Goal: Task Accomplishment & Management: Complete application form

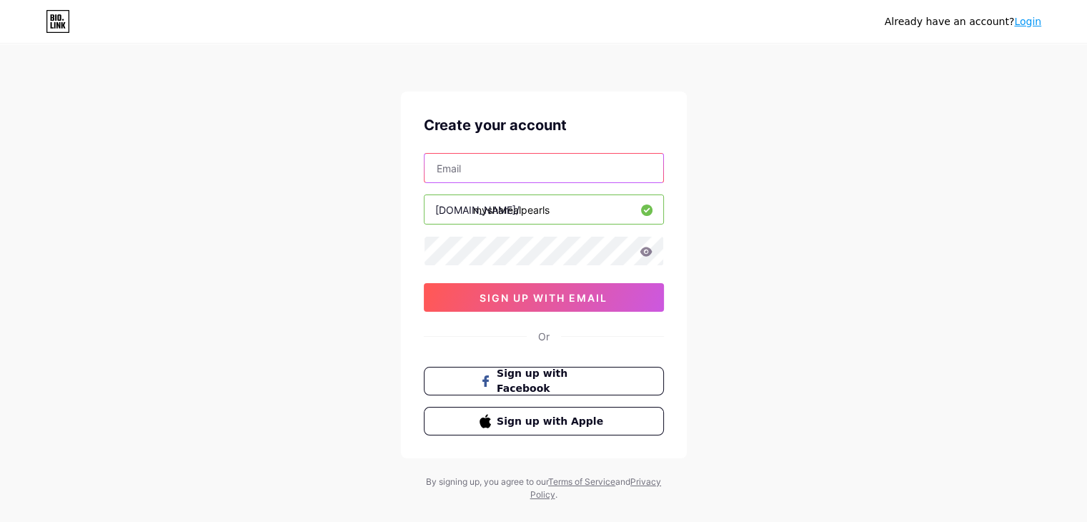
click at [446, 172] on input "text" at bounding box center [544, 168] width 239 height 29
drag, startPoint x: 475, startPoint y: 208, endPoint x: 555, endPoint y: 223, distance: 81.4
click at [555, 223] on input "mysharealpearls" at bounding box center [544, 209] width 239 height 29
click at [543, 167] on input "text" at bounding box center [544, 168] width 239 height 29
paste input "[EMAIL_ADDRESS][DOMAIN_NAME]"
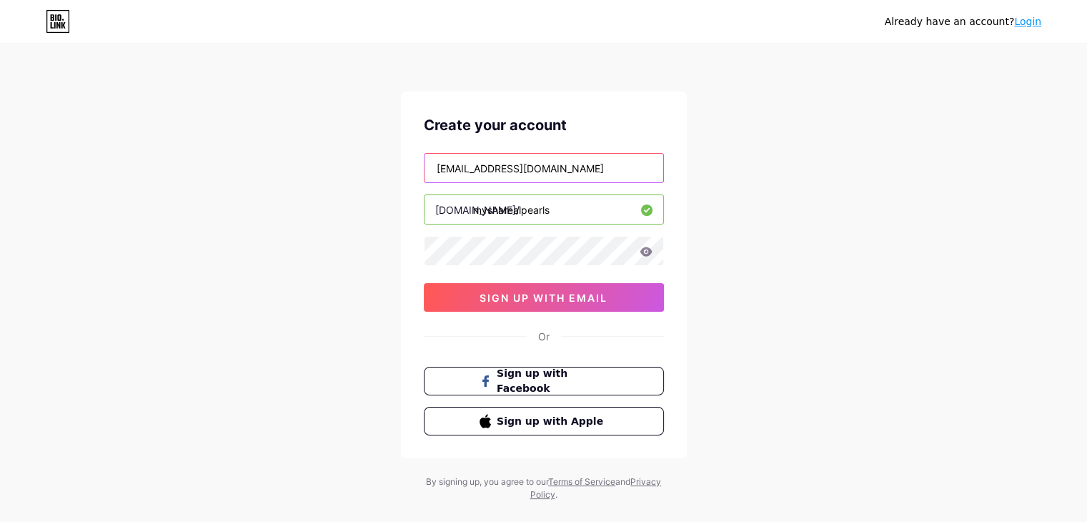
type input "[EMAIL_ADDRESS][DOMAIN_NAME]"
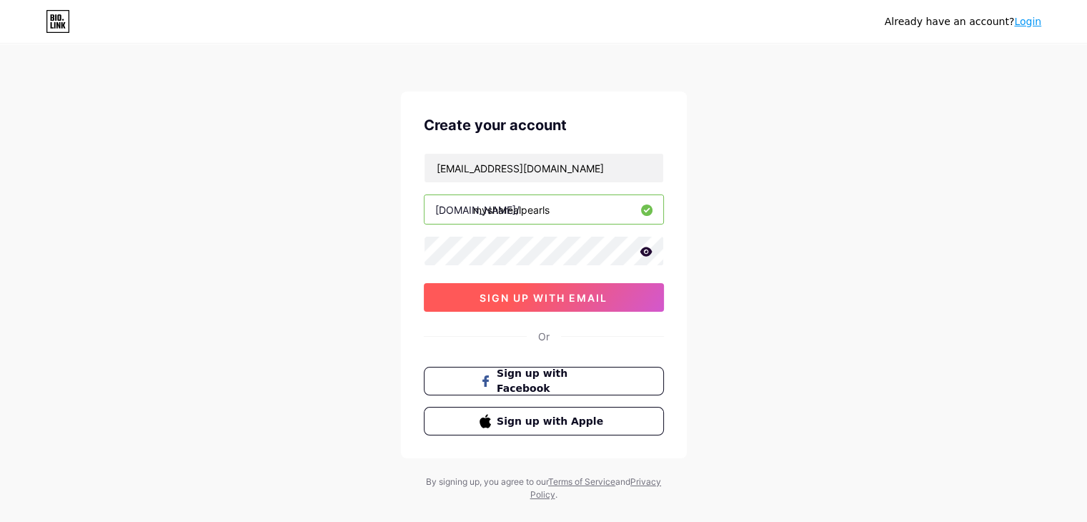
click at [546, 300] on span "sign up with email" at bounding box center [544, 298] width 128 height 12
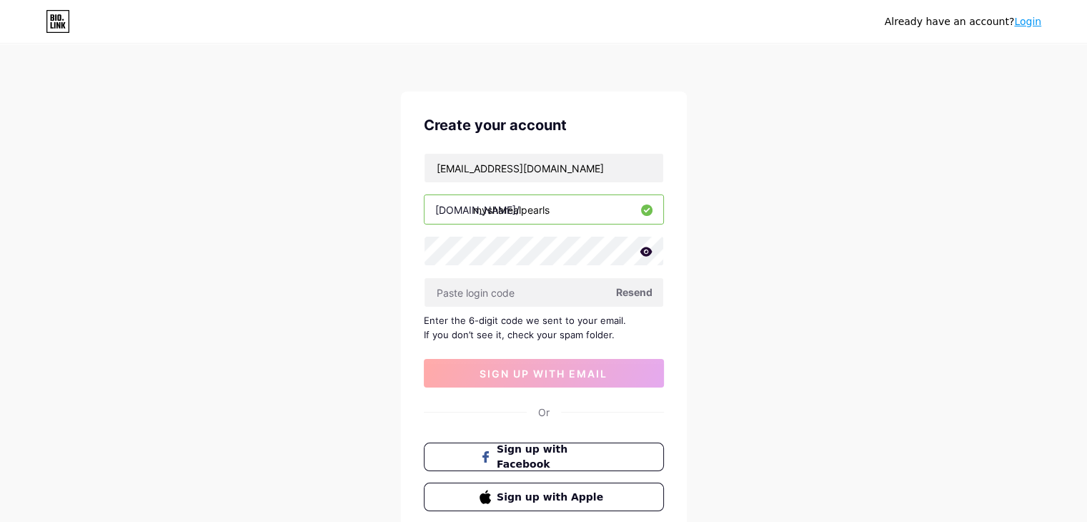
click at [798, 99] on div "Already have an account? Login Create your account [EMAIL_ADDRESS][DOMAIN_NAME]…" at bounding box center [543, 311] width 1087 height 622
click at [484, 297] on input "text" at bounding box center [544, 292] width 239 height 29
paste input "848121"
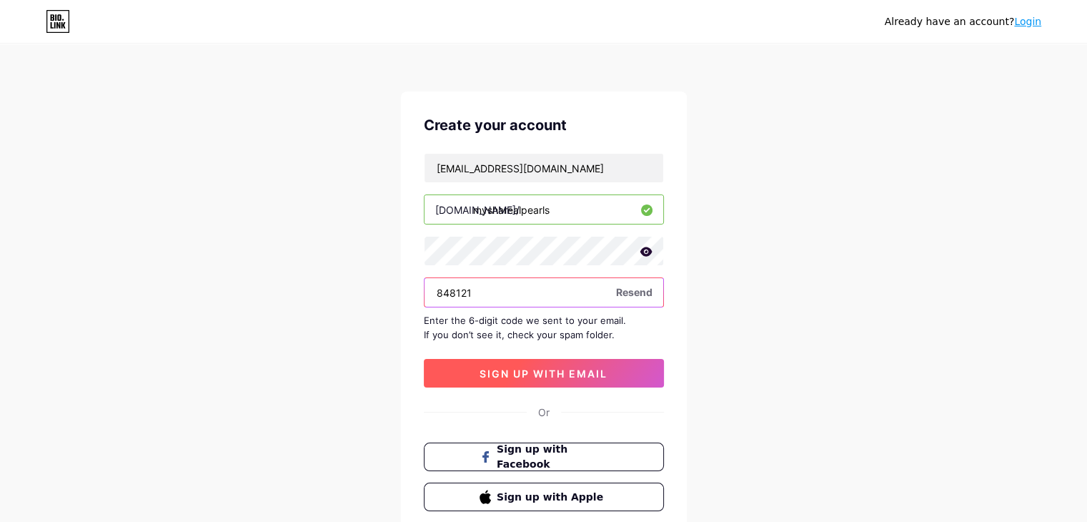
type input "848121"
click at [506, 373] on span "sign up with email" at bounding box center [544, 373] width 128 height 12
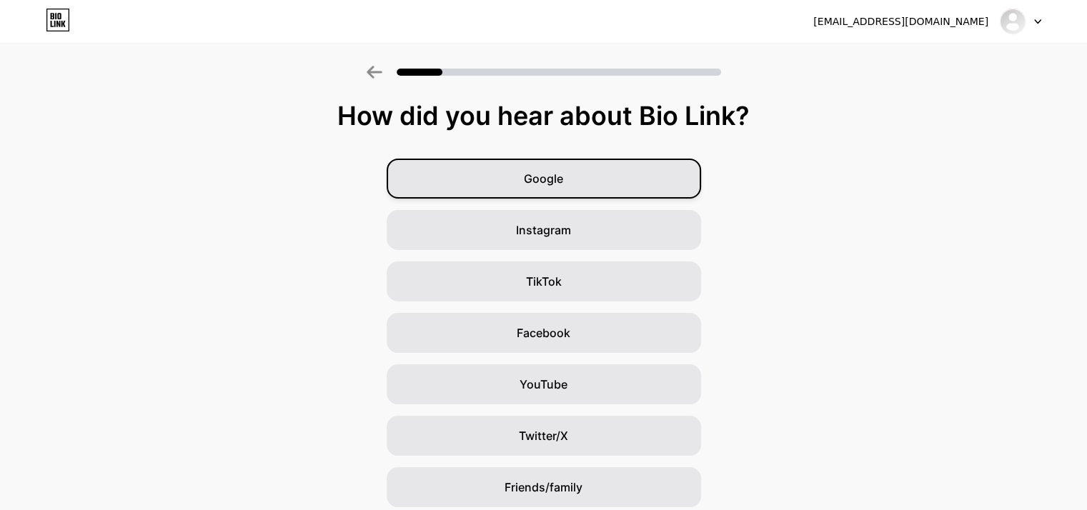
click at [658, 187] on div "Google" at bounding box center [544, 179] width 314 height 40
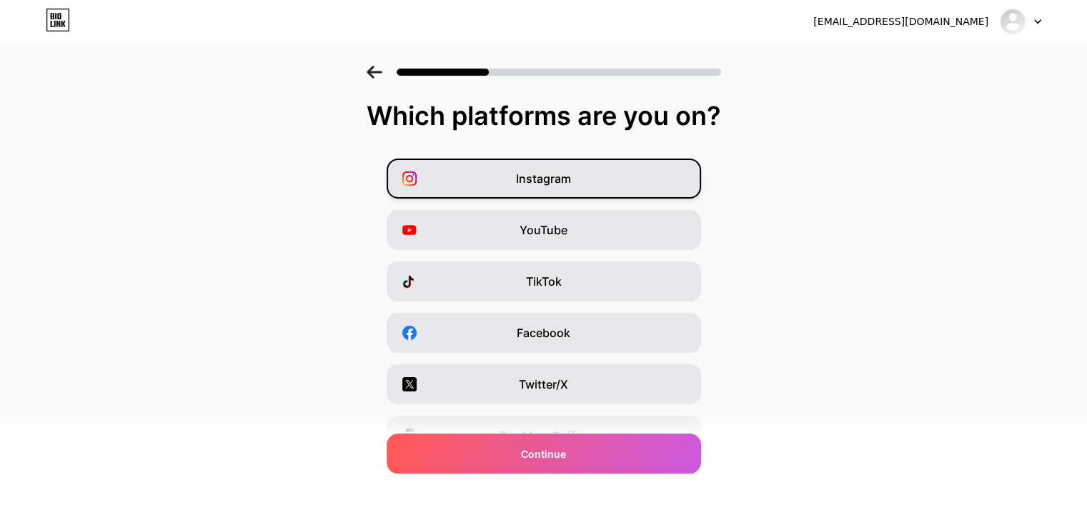
click at [647, 181] on div "Instagram" at bounding box center [544, 179] width 314 height 40
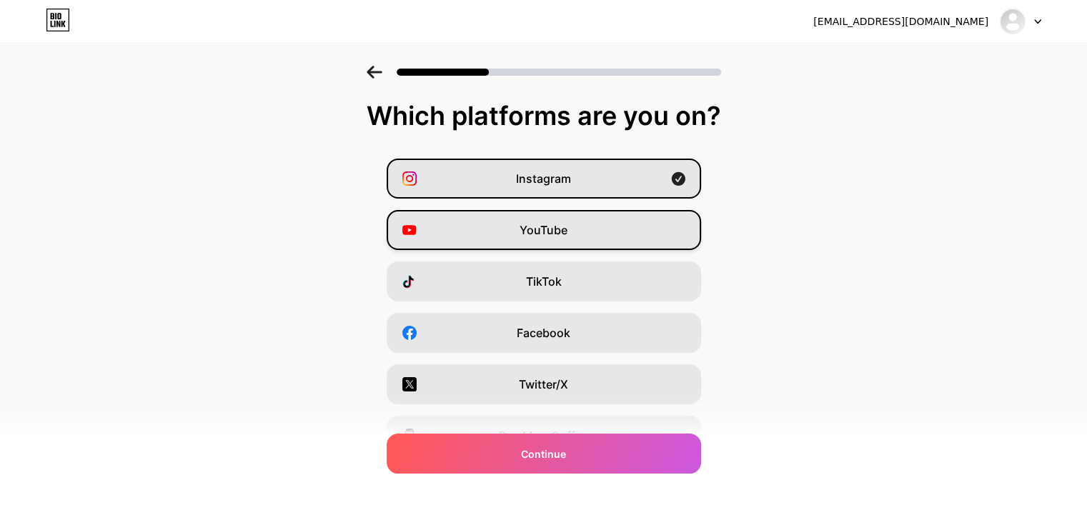
click at [644, 226] on div "YouTube" at bounding box center [544, 230] width 314 height 40
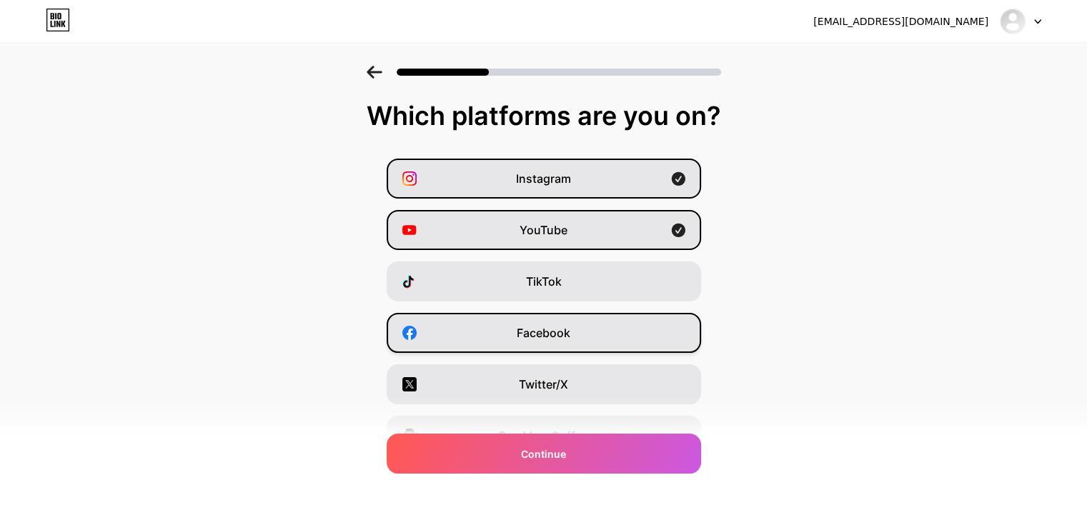
click at [614, 329] on div "Facebook" at bounding box center [544, 333] width 314 height 40
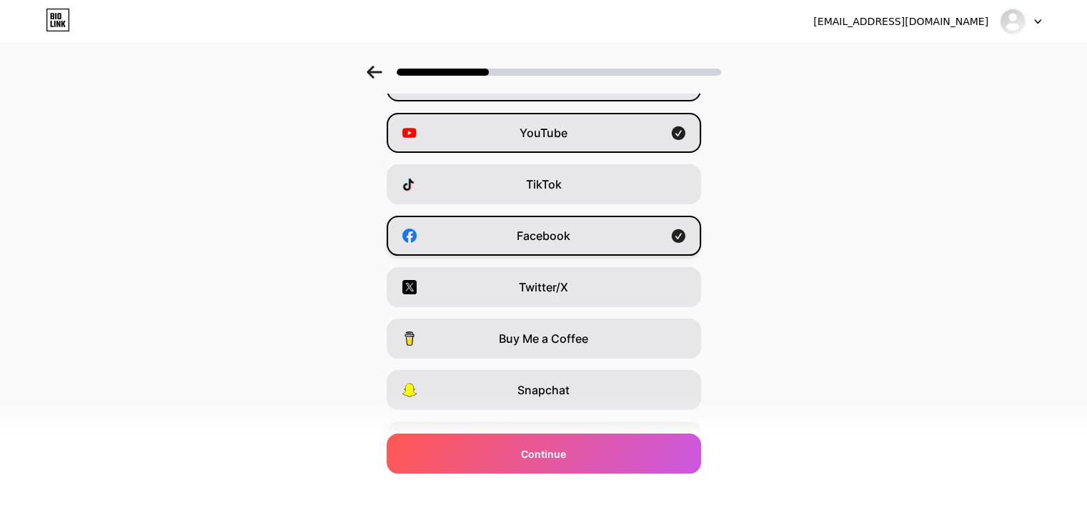
scroll to position [143, 0]
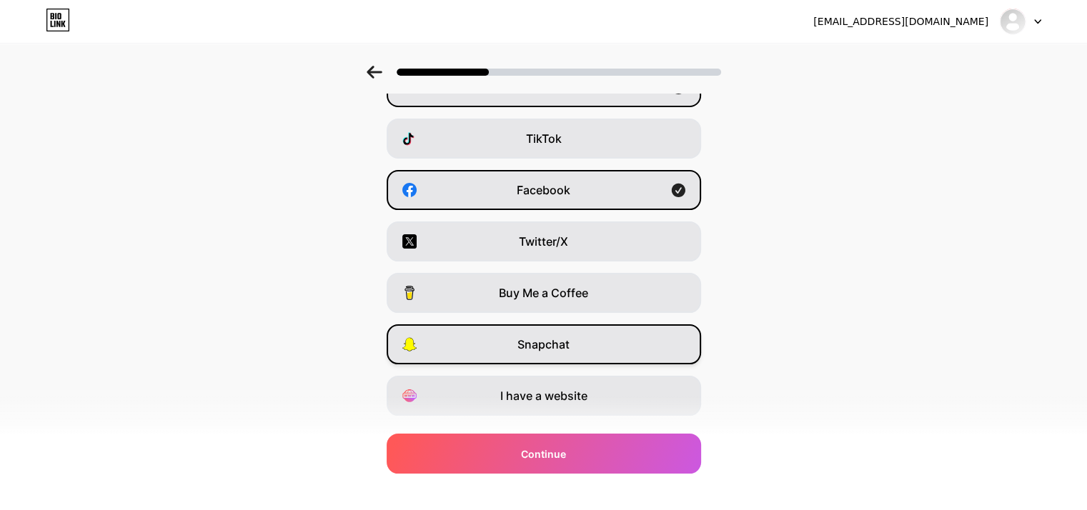
click at [619, 342] on div "Snapchat" at bounding box center [544, 344] width 314 height 40
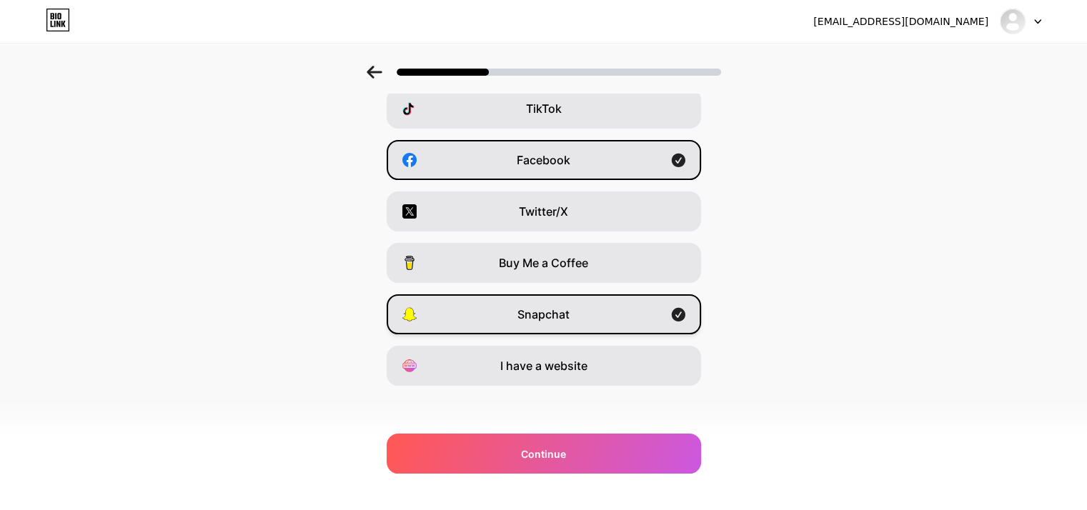
scroll to position [177, 0]
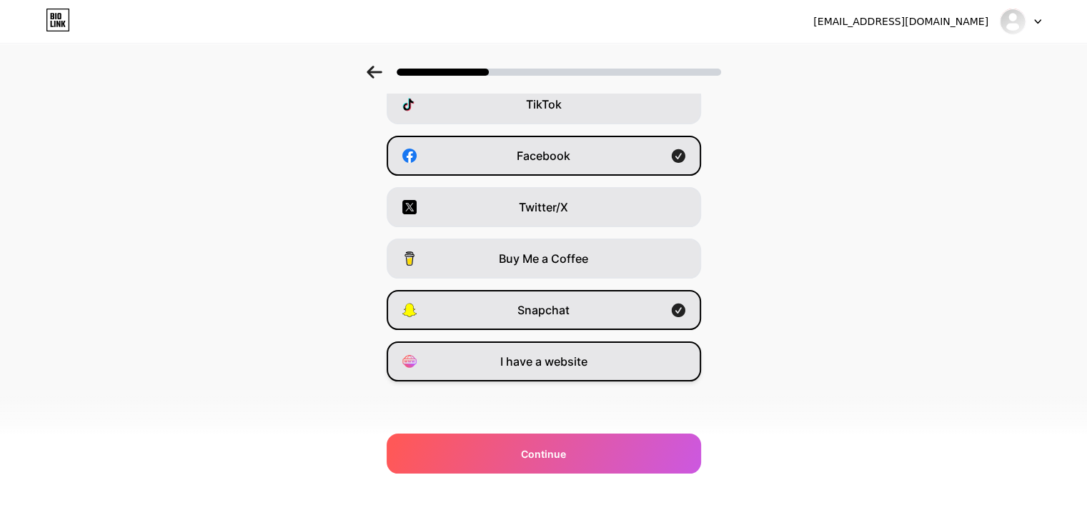
click at [617, 362] on div "I have a website" at bounding box center [544, 362] width 314 height 40
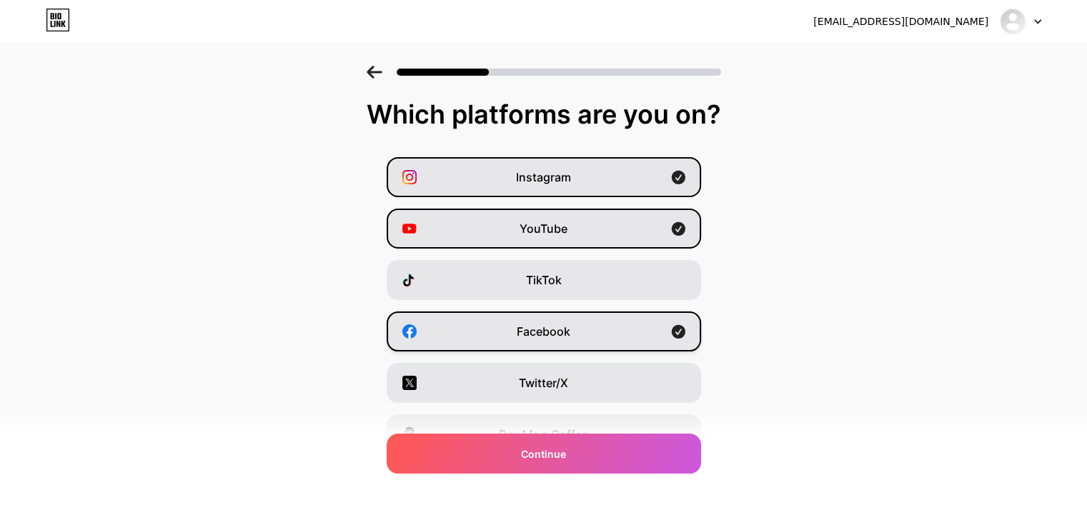
scroll to position [0, 0]
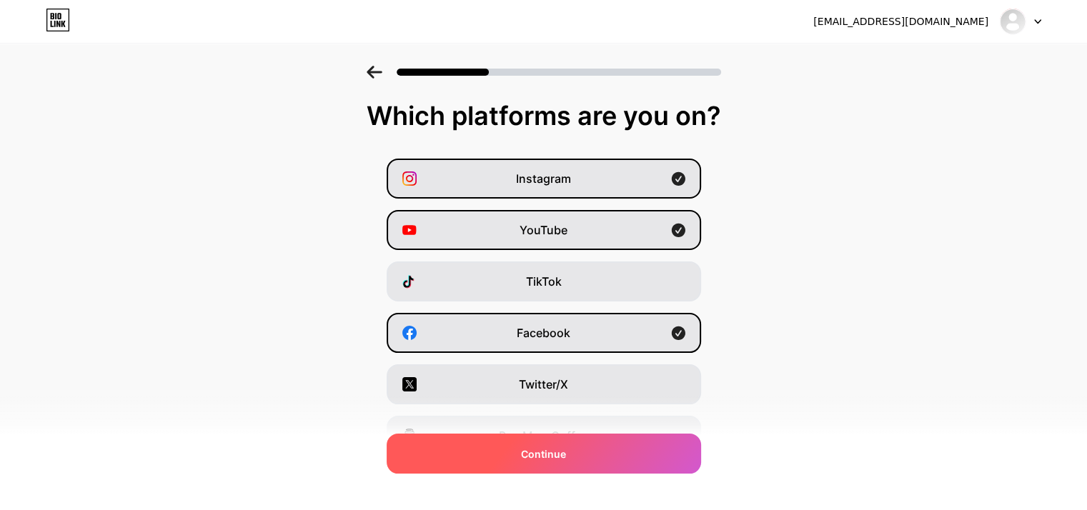
click at [527, 454] on span "Continue" at bounding box center [543, 454] width 45 height 15
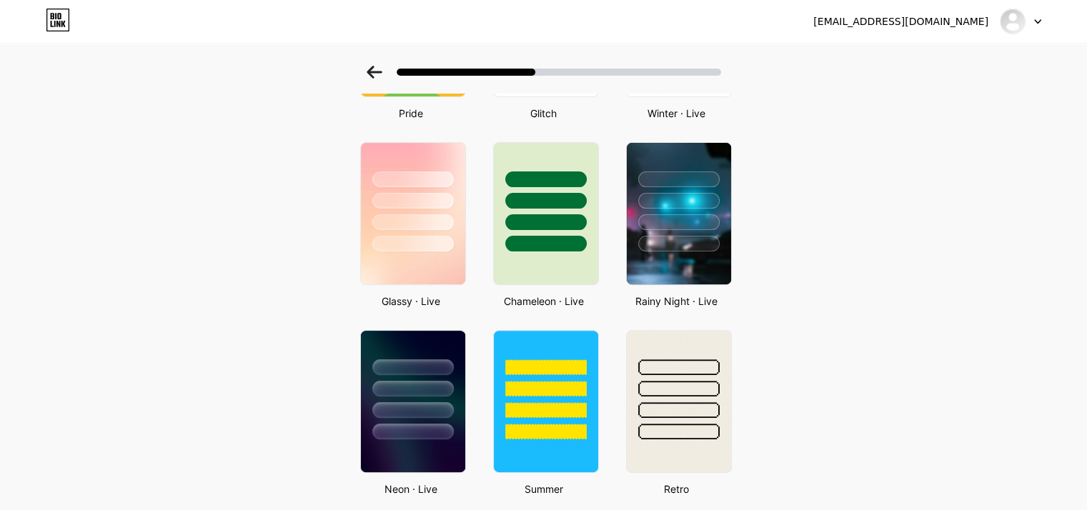
scroll to position [429, 0]
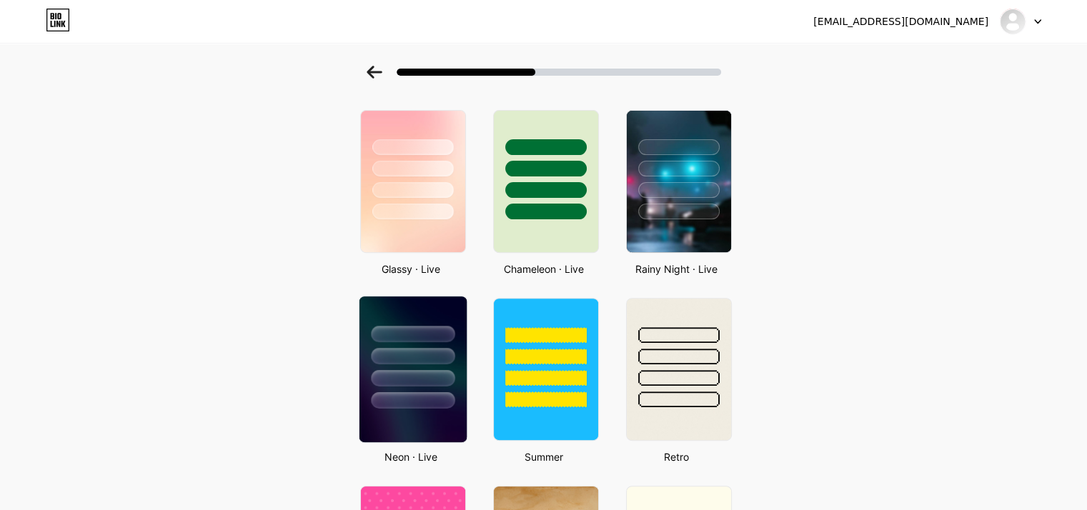
click at [449, 376] on div at bounding box center [413, 378] width 84 height 16
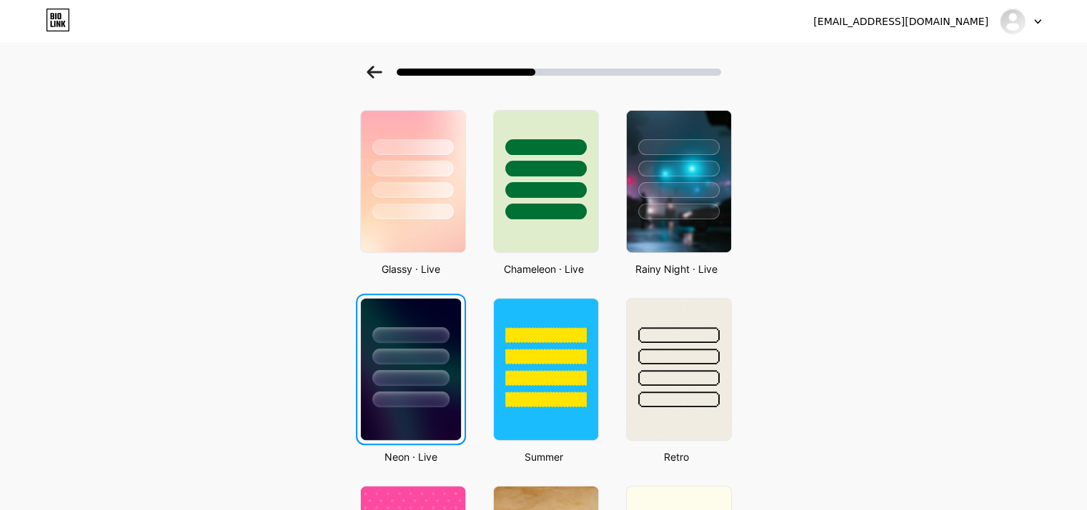
scroll to position [0, 0]
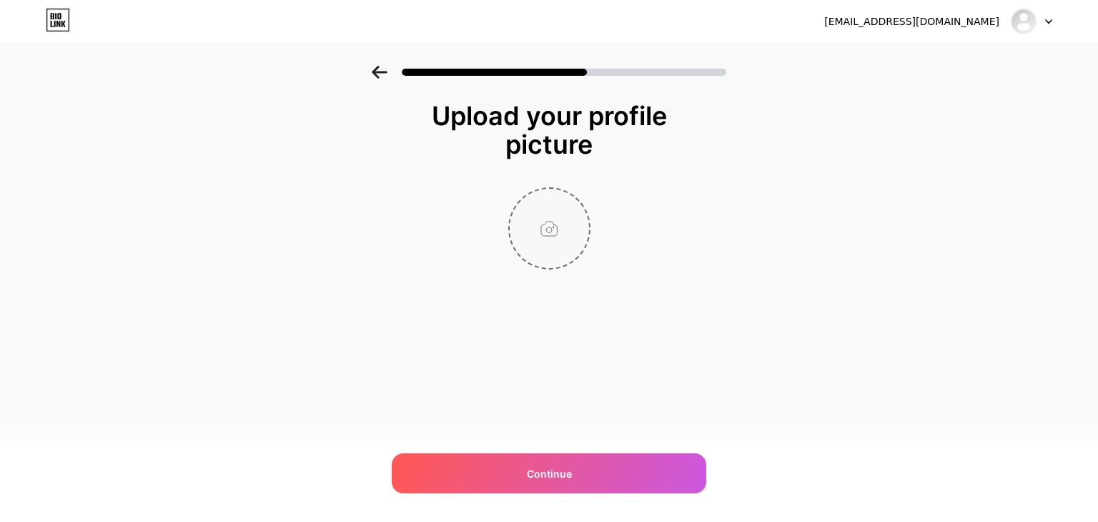
click at [545, 247] on input "file" at bounding box center [549, 228] width 79 height 79
type input "C:\fakepath\mysha logo.png"
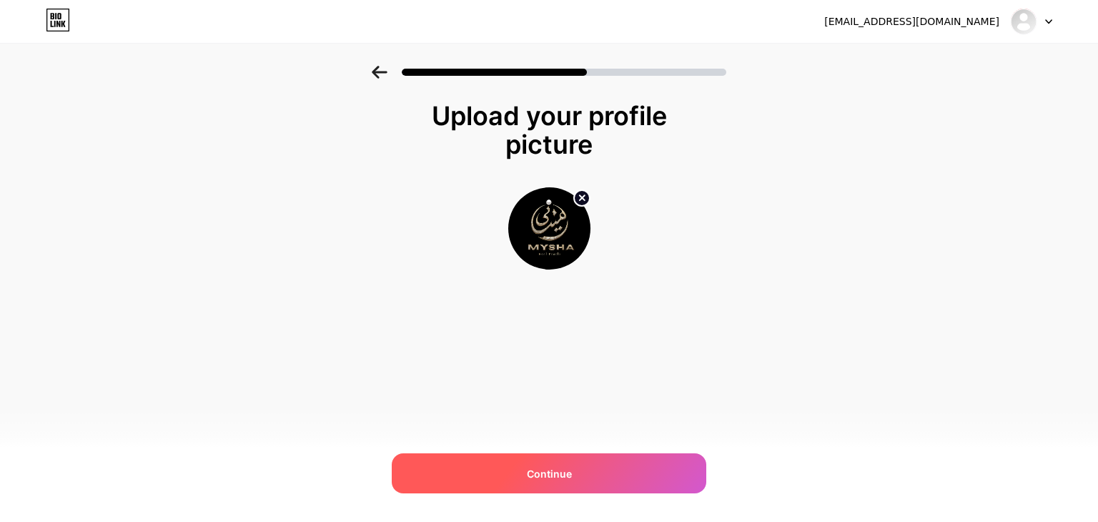
click at [553, 464] on div "Continue" at bounding box center [549, 473] width 314 height 40
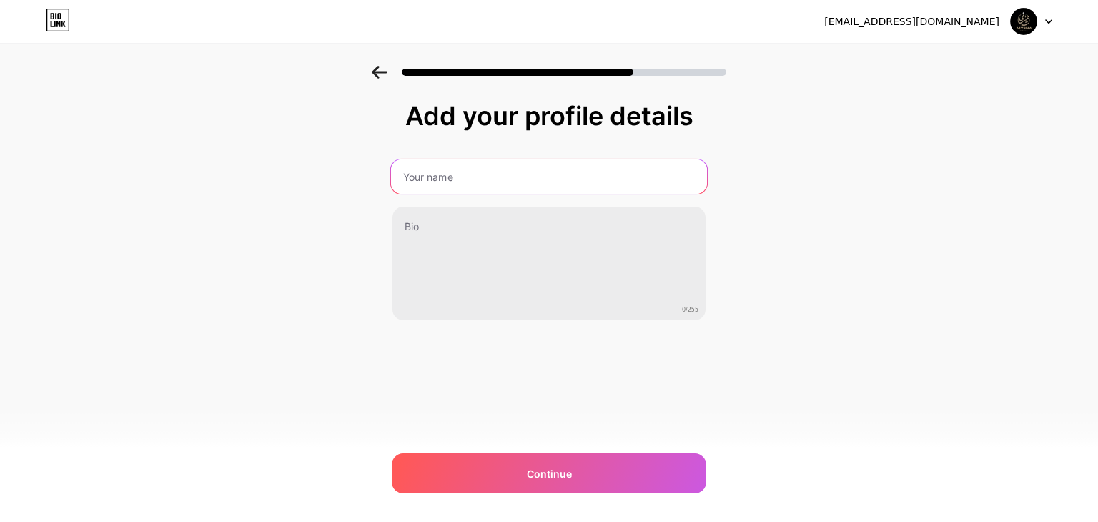
click at [417, 178] on input "text" at bounding box center [549, 176] width 316 height 34
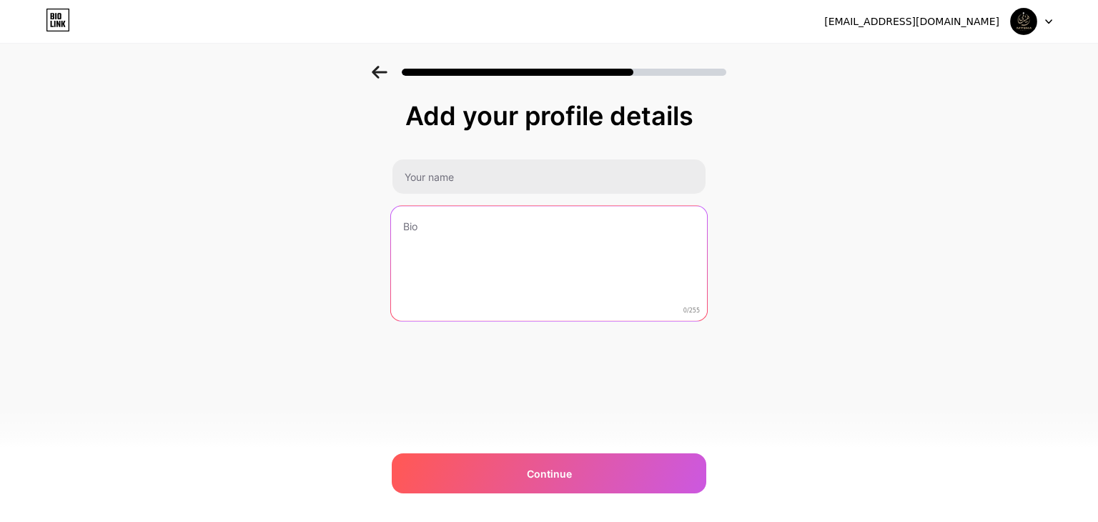
click at [427, 232] on textarea at bounding box center [549, 264] width 316 height 116
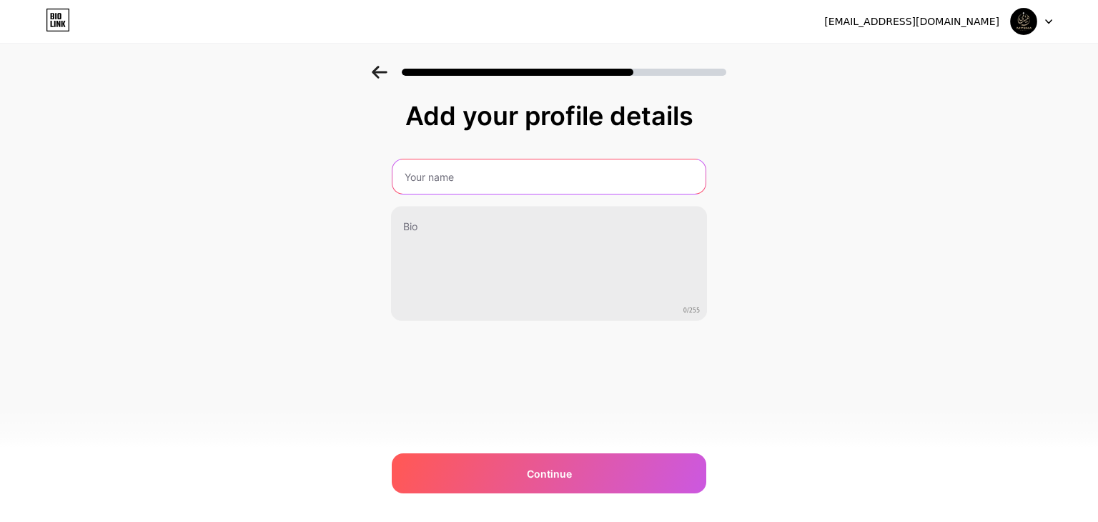
click at [430, 174] on input "text" at bounding box center [548, 176] width 313 height 34
click at [435, 172] on input "MYSHAREALPEARLS" at bounding box center [549, 176] width 316 height 34
click at [440, 173] on input "MYSHAREALPEARLS" at bounding box center [549, 176] width 316 height 34
click at [470, 175] on input "MYSHA REALPEARLS" at bounding box center [549, 176] width 316 height 34
type input "MYSHA REAL PEARLS"
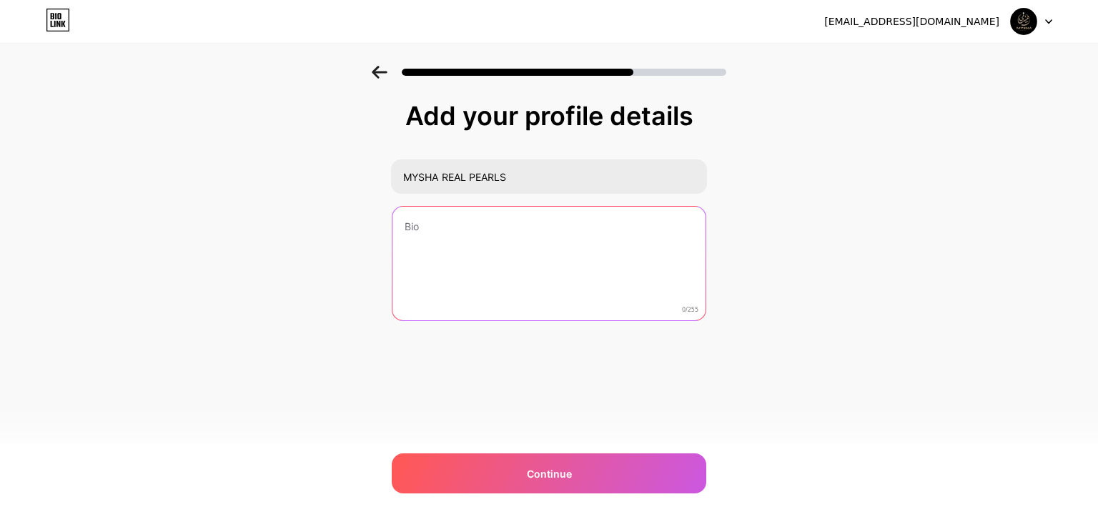
click at [432, 221] on textarea at bounding box center [548, 264] width 313 height 115
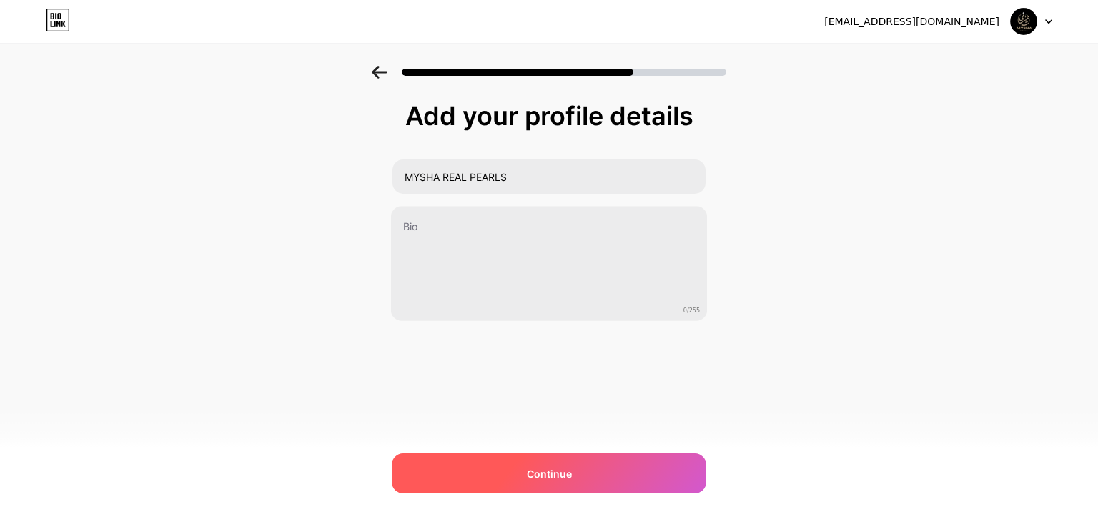
click at [467, 472] on div "Continue" at bounding box center [549, 473] width 314 height 40
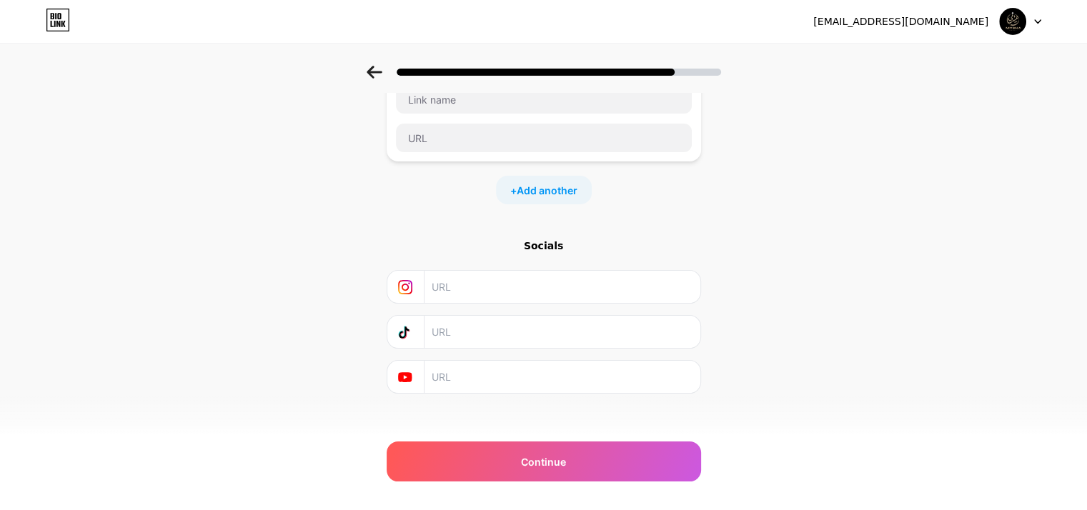
scroll to position [113, 0]
click at [452, 279] on input "text" at bounding box center [561, 277] width 259 height 32
paste input "[URL][DOMAIN_NAME]"
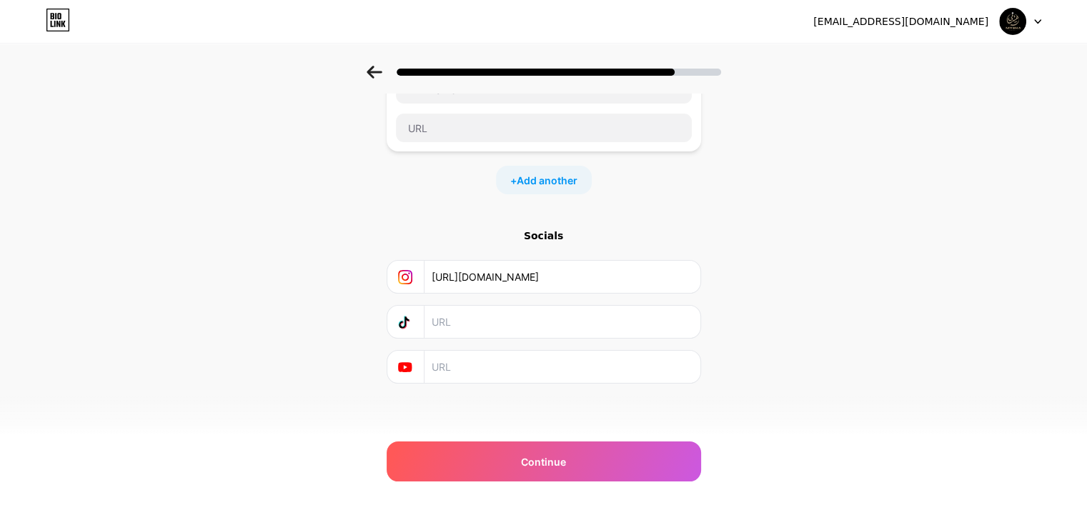
scroll to position [0, 274]
type input "[URL][DOMAIN_NAME]"
click at [451, 367] on input "text" at bounding box center [561, 367] width 259 height 32
paste input "UCwz0pYKlmJiul-DNpfCY7Mg"
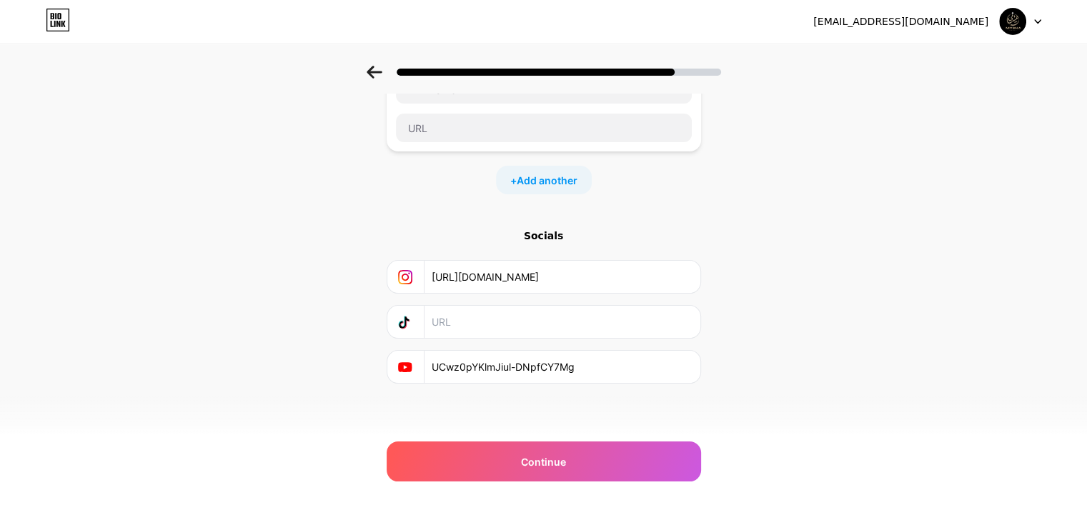
type input "UCwz0pYKlmJiul-DNpfCY7Mg"
click at [457, 327] on input "text" at bounding box center [561, 322] width 259 height 32
click at [447, 229] on div "Socials" at bounding box center [544, 236] width 314 height 14
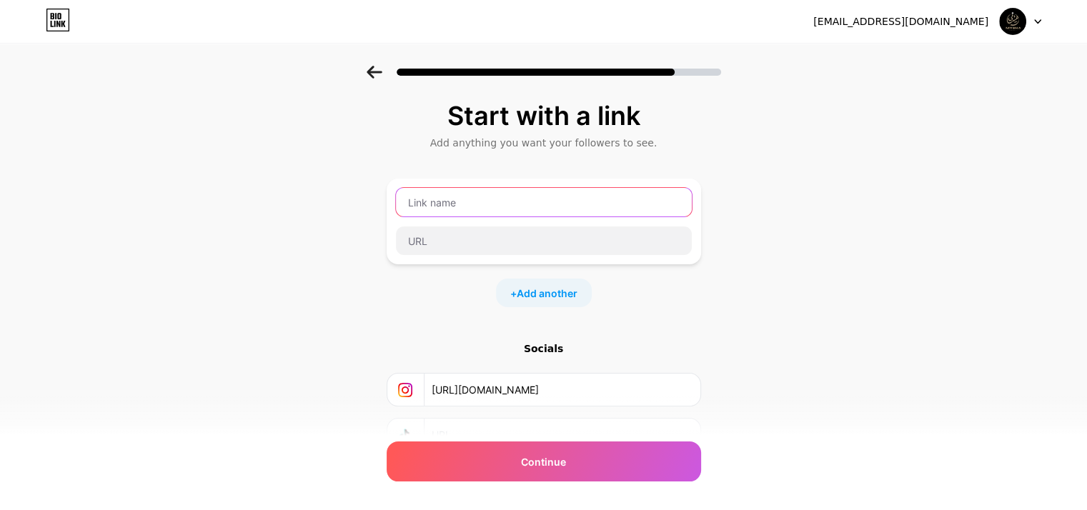
click at [446, 207] on input "text" at bounding box center [544, 202] width 296 height 29
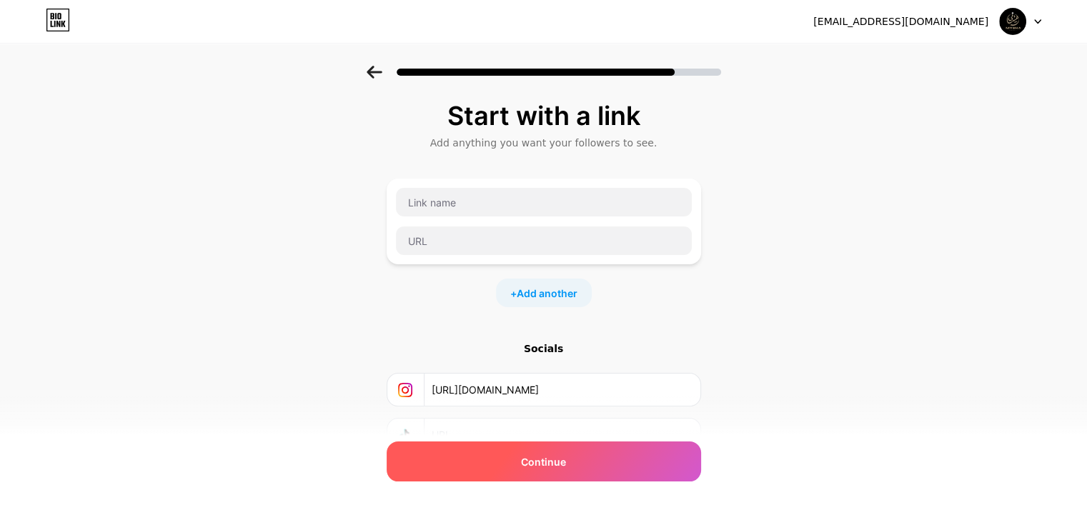
click at [512, 469] on div "Continue" at bounding box center [544, 462] width 314 height 40
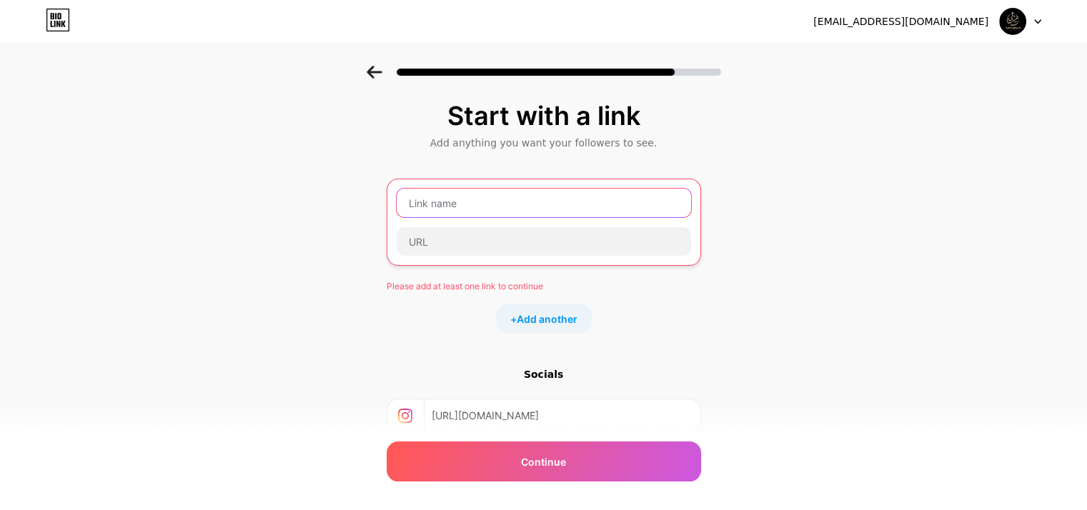
click at [455, 208] on input "text" at bounding box center [544, 203] width 294 height 29
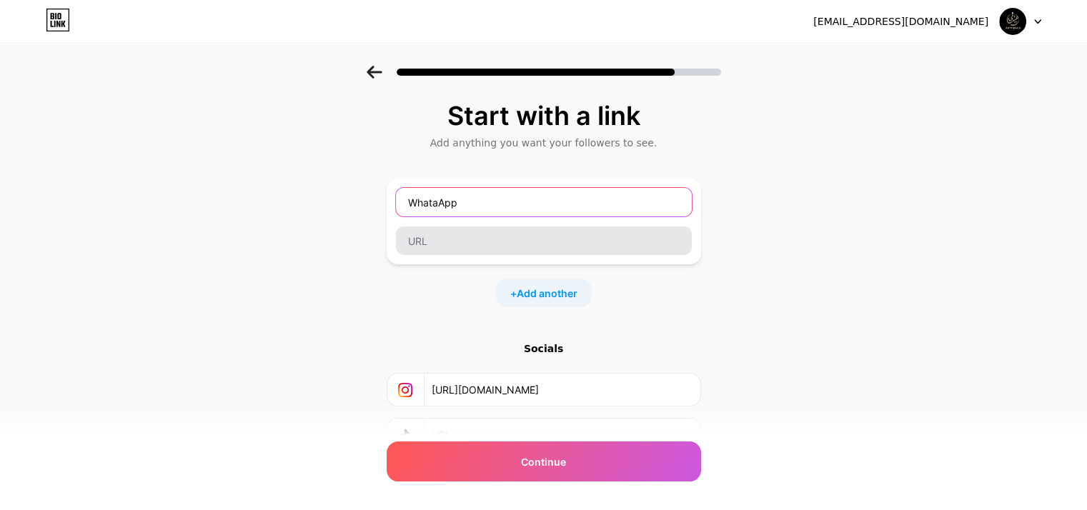
type input "WhataApp"
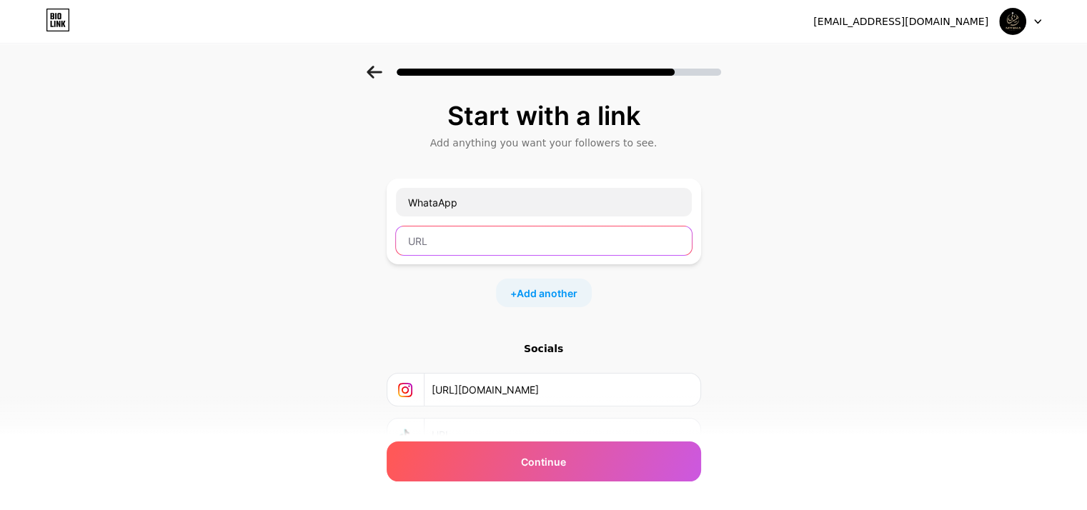
click at [454, 240] on input "text" at bounding box center [544, 241] width 296 height 29
paste input "[URL][DOMAIN_NAME]"
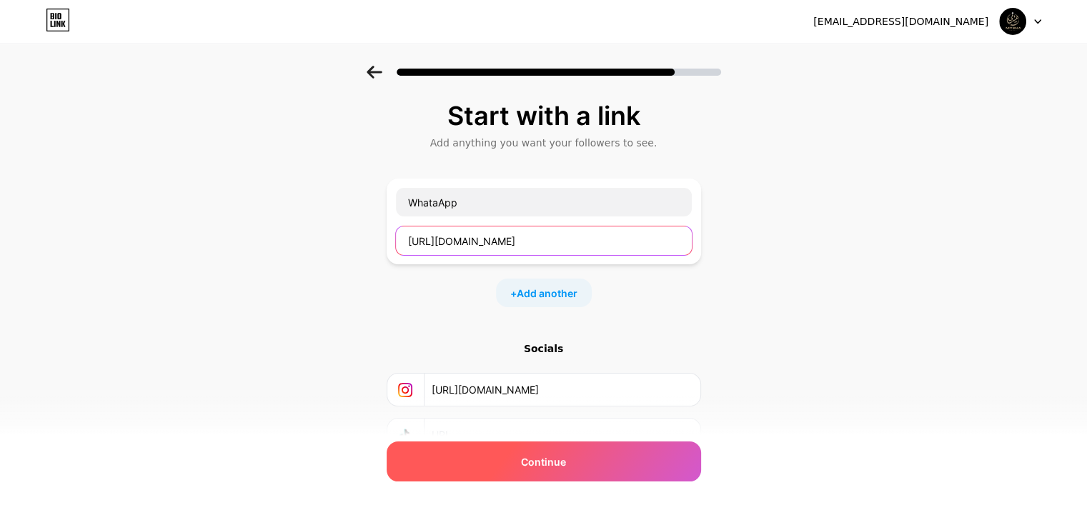
type input "[URL][DOMAIN_NAME]"
click at [492, 455] on div "Continue" at bounding box center [544, 462] width 314 height 40
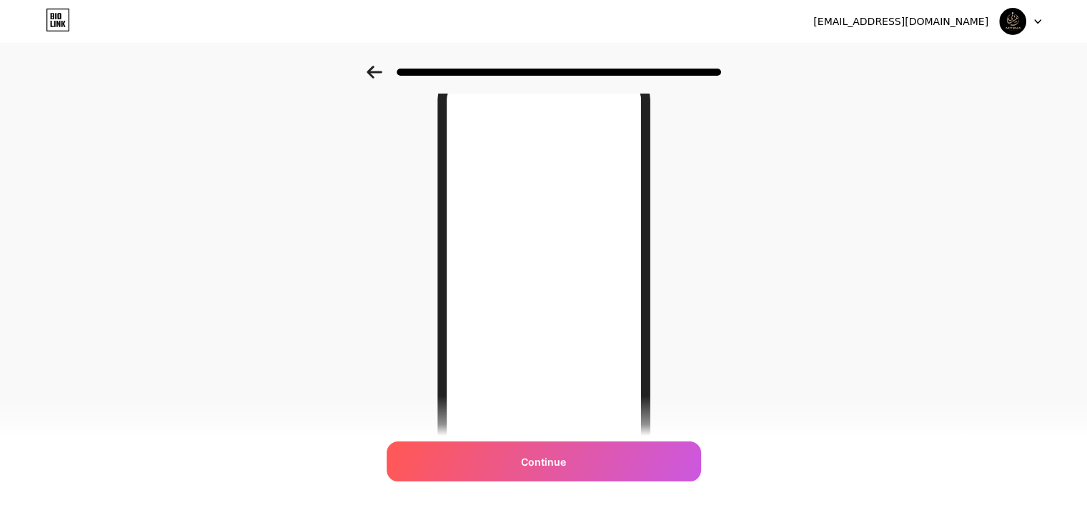
scroll to position [71, 0]
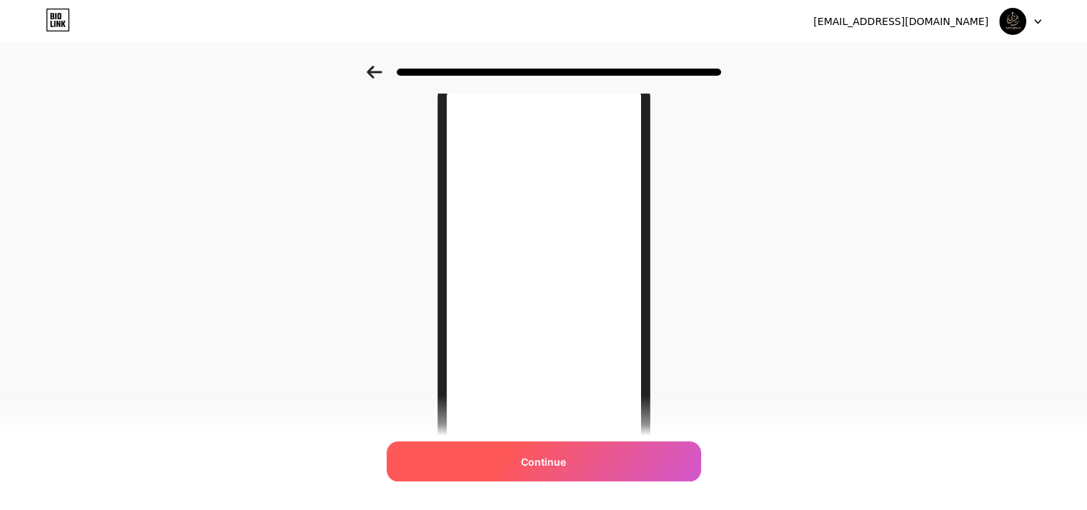
click at [529, 460] on span "Continue" at bounding box center [543, 462] width 45 height 15
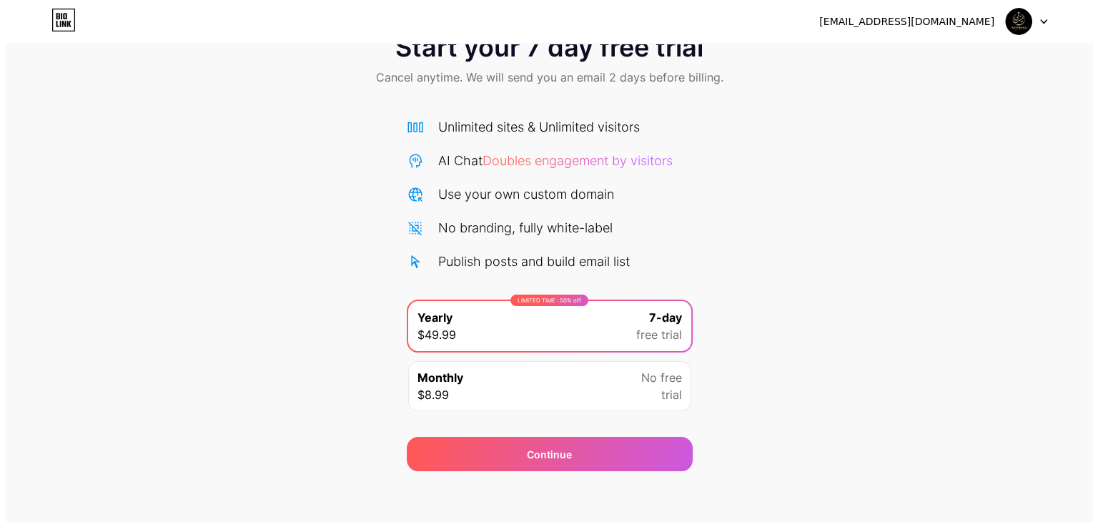
scroll to position [53, 0]
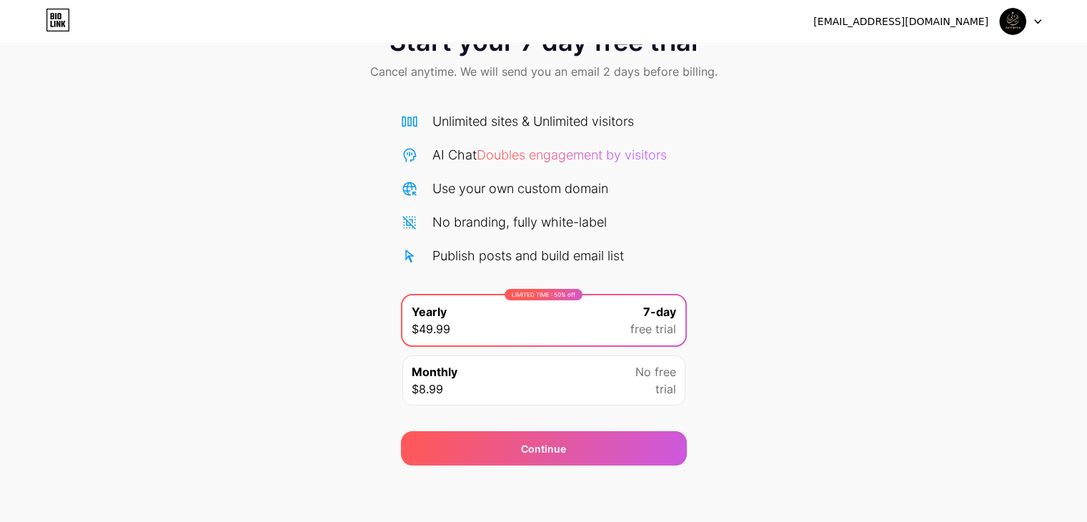
click at [497, 388] on div "Monthly $8.99 No free trial" at bounding box center [543, 380] width 283 height 50
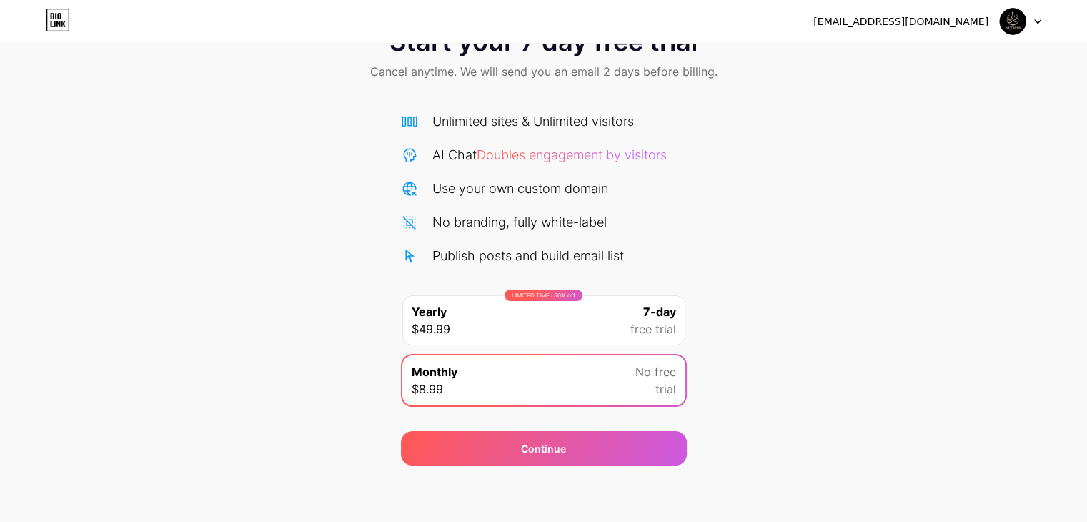
click at [527, 330] on div "LIMITED TIME : 50% off Yearly $49.99 7-day free trial" at bounding box center [543, 320] width 283 height 50
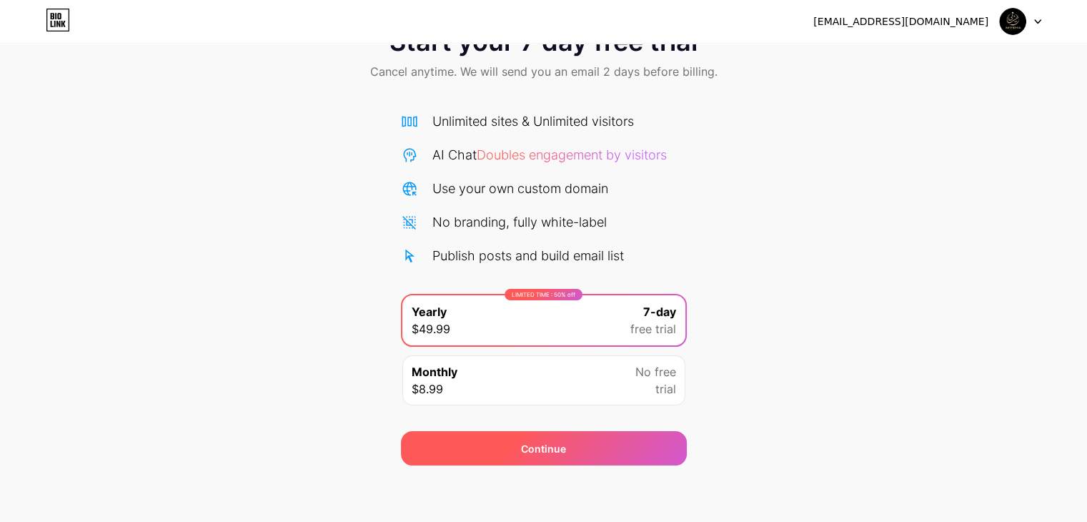
click at [529, 437] on div "Continue" at bounding box center [544, 448] width 286 height 34
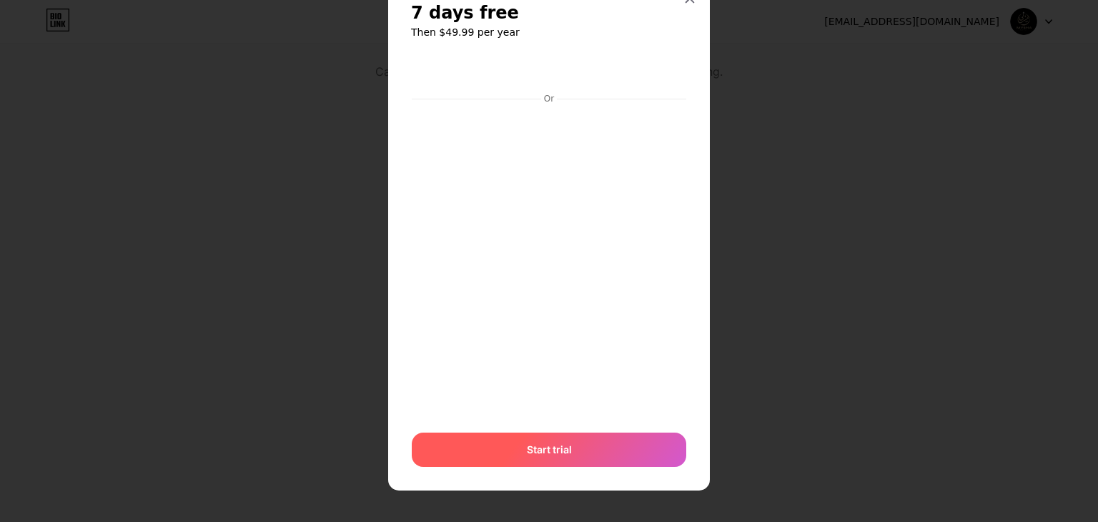
click at [510, 447] on div "Start trial" at bounding box center [549, 449] width 274 height 34
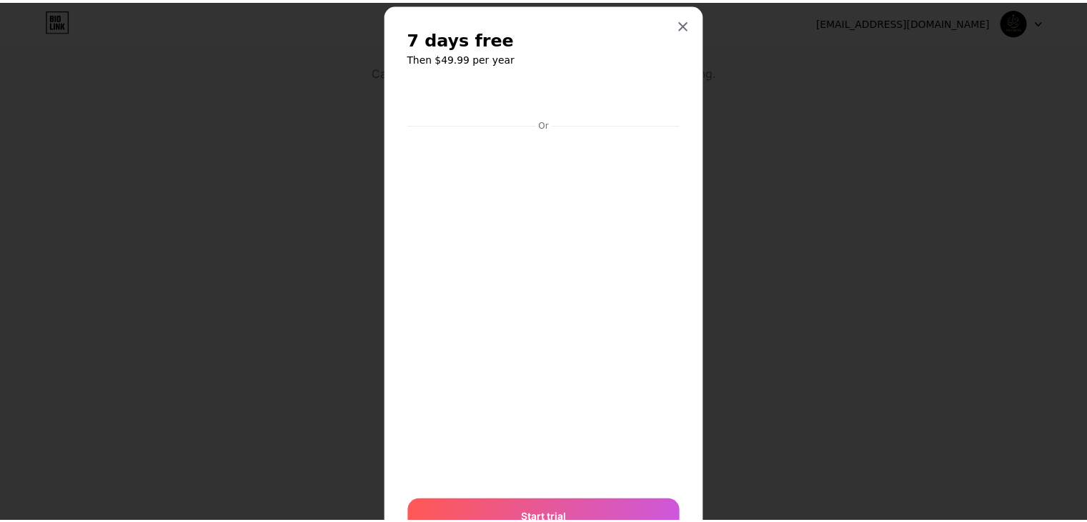
scroll to position [0, 0]
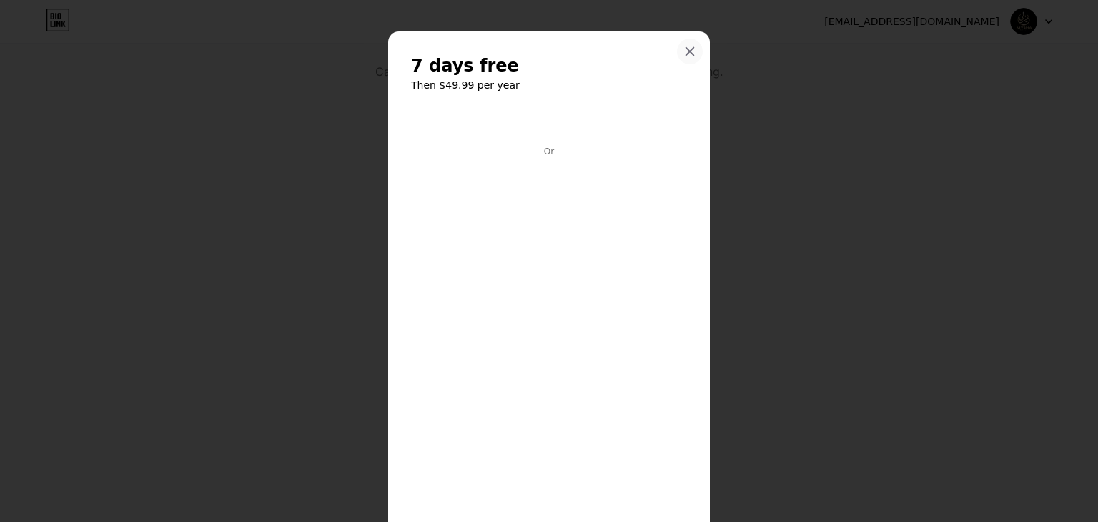
click at [687, 54] on icon at bounding box center [690, 52] width 8 height 8
